Goal: Find specific page/section: Find specific page/section

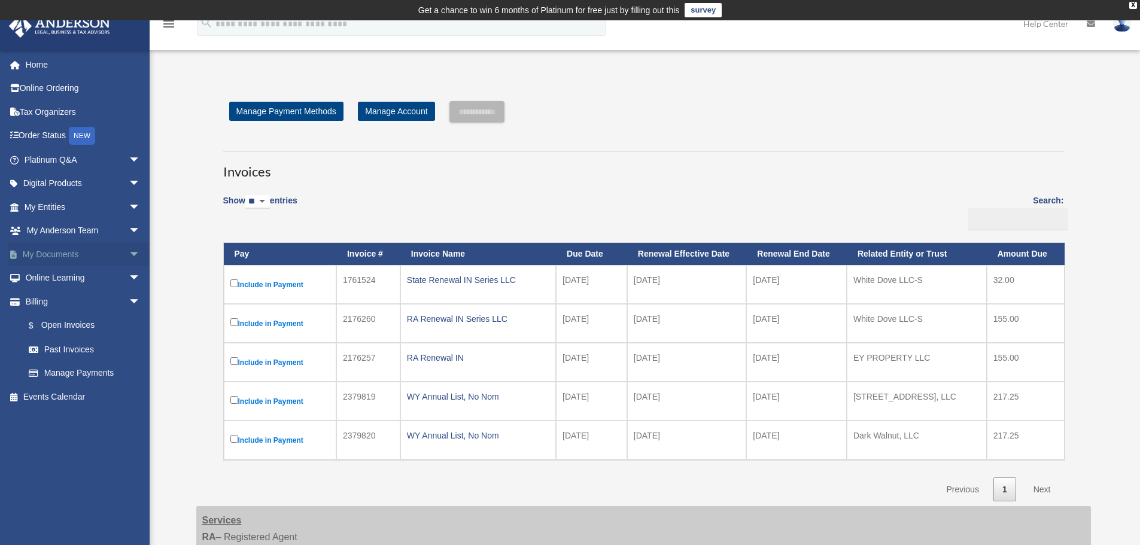
click at [129, 258] on span "arrow_drop_down" at bounding box center [141, 254] width 24 height 25
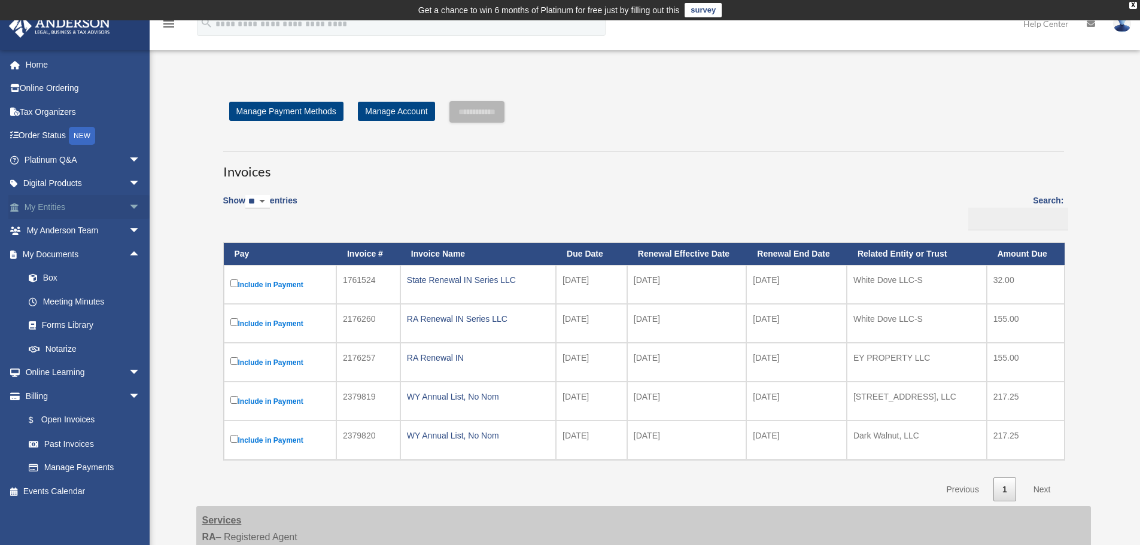
click at [129, 207] on span "arrow_drop_down" at bounding box center [141, 207] width 24 height 25
click at [62, 234] on link "Overview" at bounding box center [88, 231] width 142 height 24
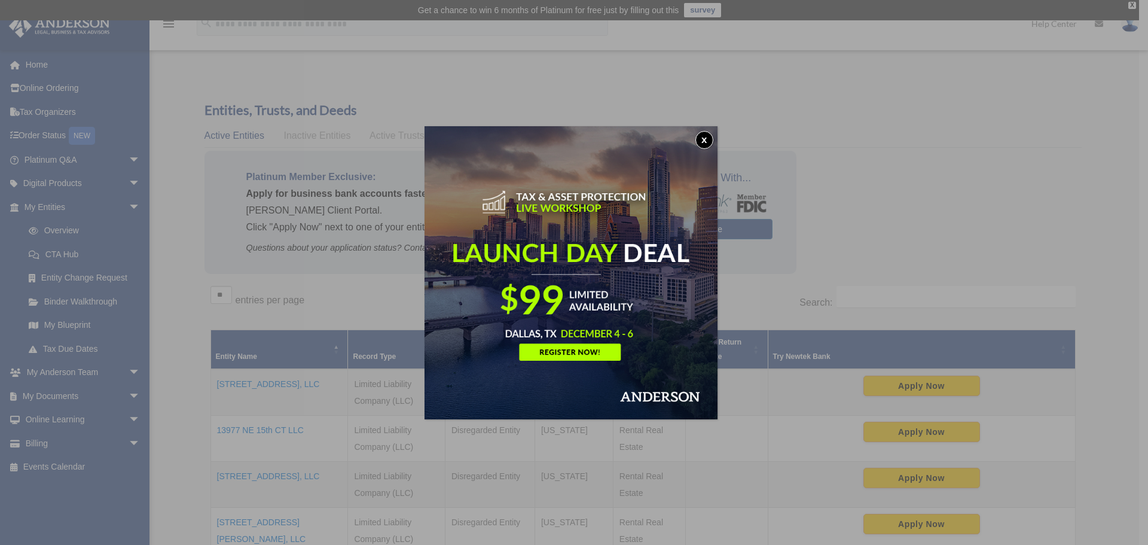
click at [712, 138] on button "x" at bounding box center [705, 140] width 18 height 18
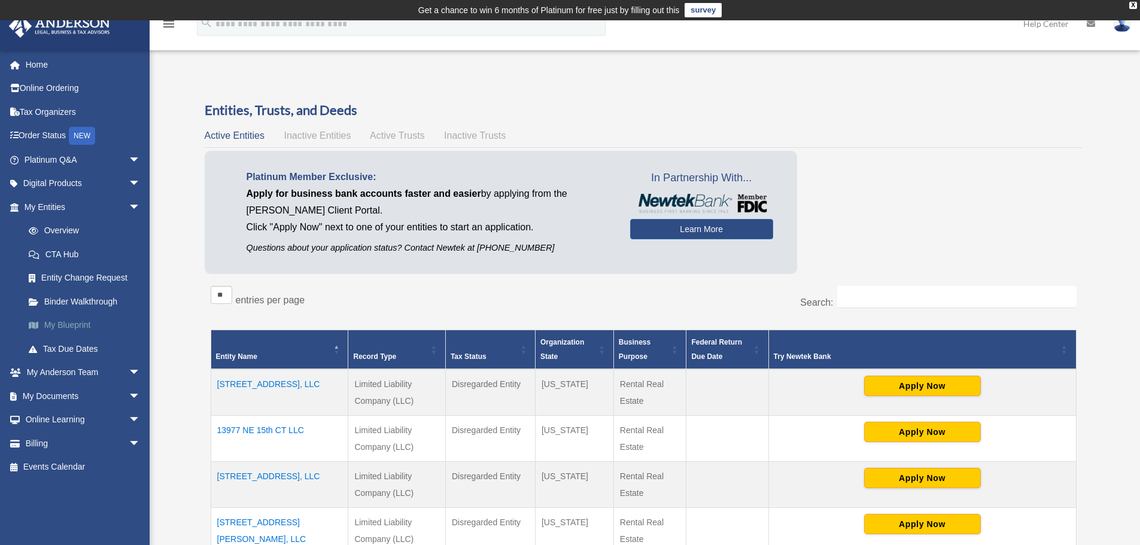
click at [72, 324] on link "My Blueprint" at bounding box center [88, 325] width 142 height 24
